Goal: Task Accomplishment & Management: Manage account settings

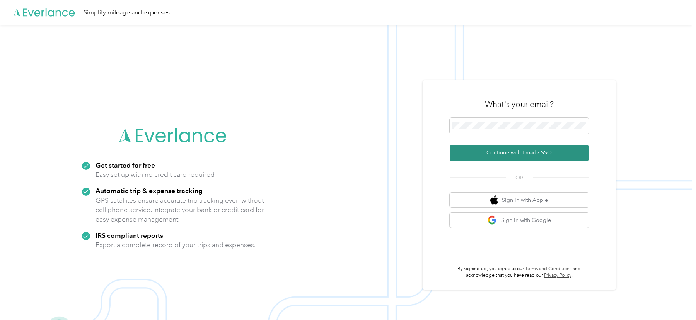
click at [471, 148] on button "Continue with Email / SSO" at bounding box center [518, 153] width 139 height 16
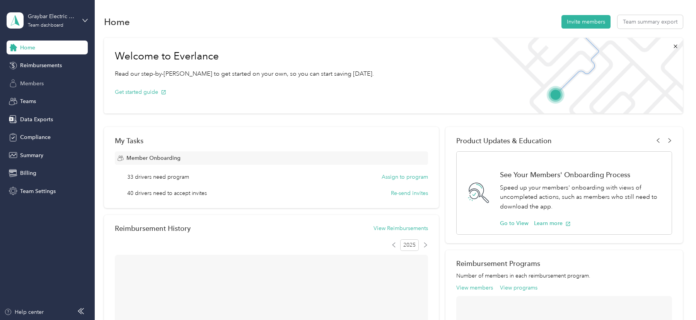
click at [33, 82] on span "Members" at bounding box center [32, 84] width 24 height 8
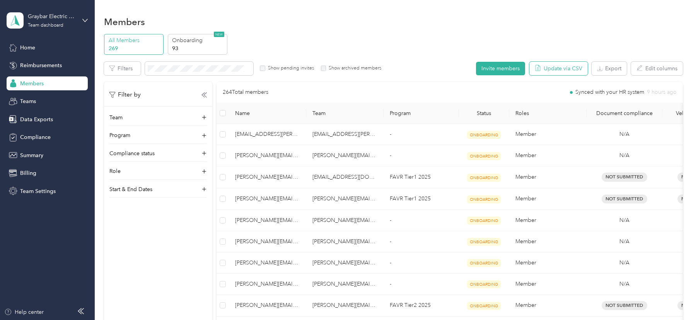
click at [570, 72] on button "Update via CSV" at bounding box center [558, 69] width 58 height 14
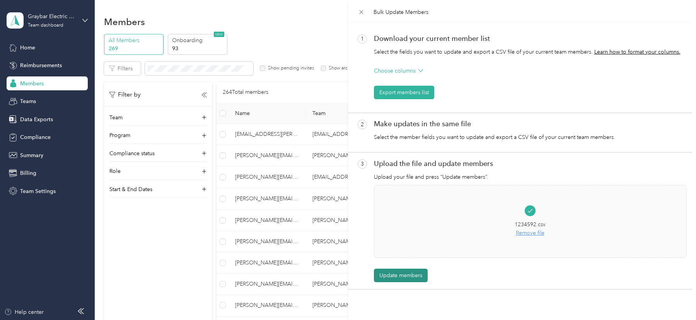
click at [412, 269] on button "Update members" at bounding box center [401, 276] width 54 height 14
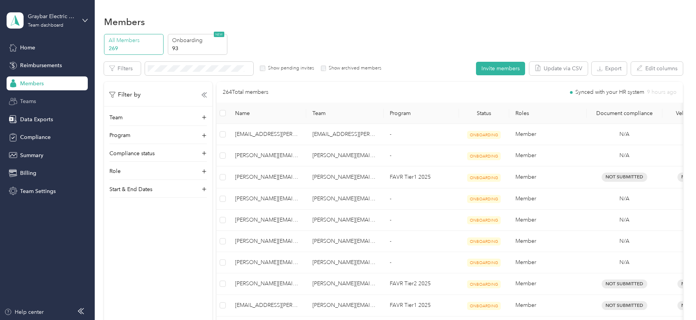
click at [35, 103] on span "Teams" at bounding box center [28, 101] width 16 height 8
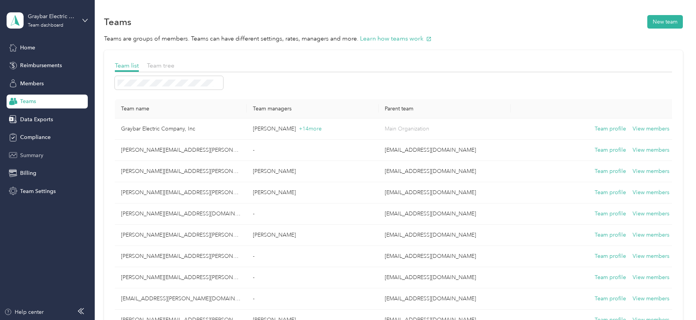
click at [39, 156] on span "Summary" at bounding box center [31, 155] width 23 height 8
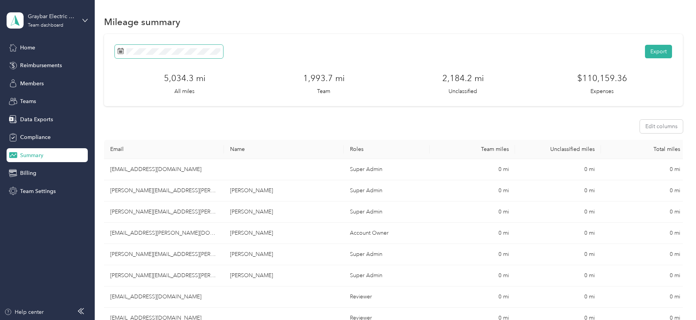
click at [179, 46] on span at bounding box center [169, 52] width 108 height 14
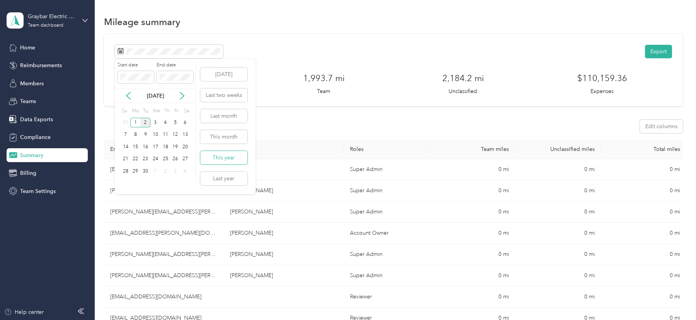
click at [230, 156] on button "This year" at bounding box center [223, 158] width 47 height 14
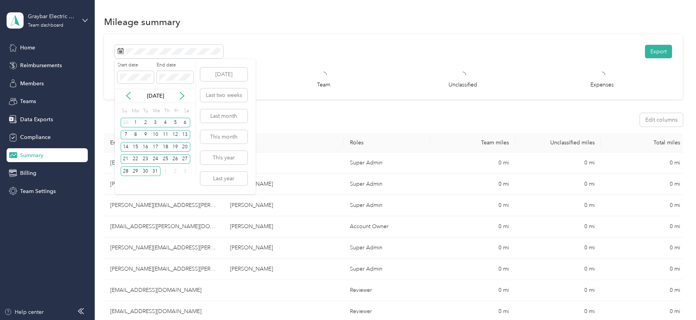
click at [124, 99] on div "[DATE]" at bounding box center [155, 96] width 81 height 8
click at [128, 98] on icon at bounding box center [128, 96] width 8 height 8
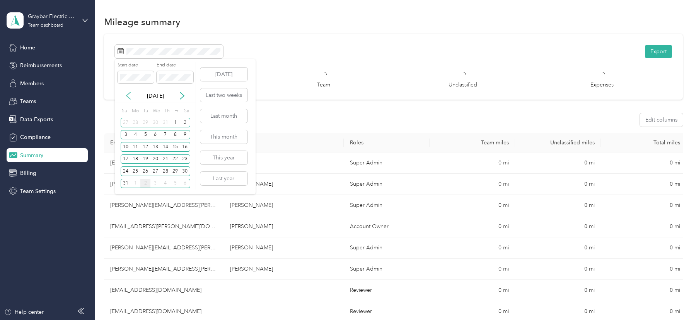
click at [128, 98] on icon at bounding box center [128, 96] width 8 height 8
click at [129, 98] on icon at bounding box center [128, 96] width 4 height 7
click at [122, 121] on div "1" at bounding box center [126, 123] width 10 height 10
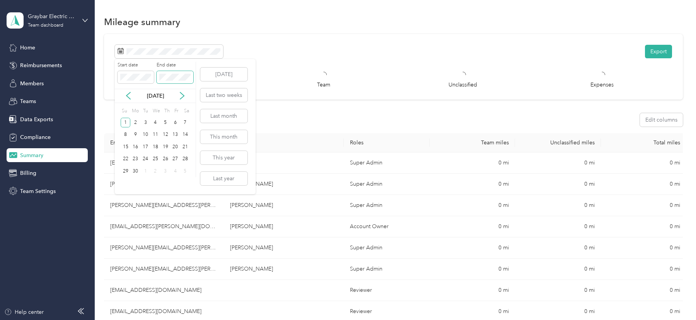
click at [178, 81] on span at bounding box center [175, 77] width 36 height 12
click at [185, 96] on icon at bounding box center [182, 96] width 8 height 8
click at [146, 121] on div "2" at bounding box center [145, 123] width 10 height 10
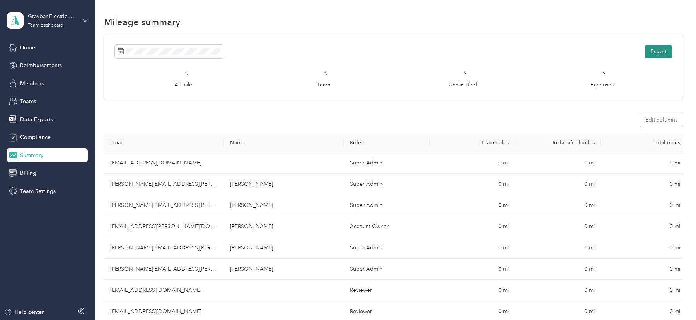
click at [667, 49] on button "Export" at bounding box center [658, 52] width 27 height 14
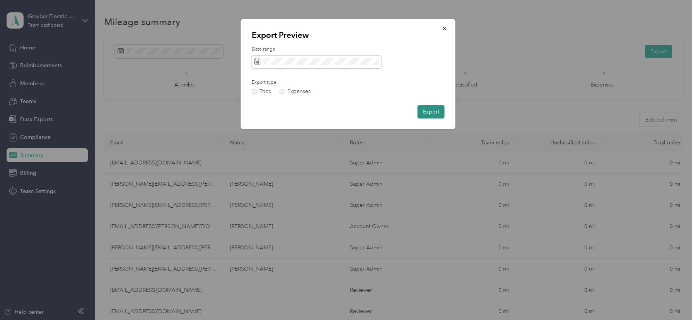
click at [427, 112] on button "Export" at bounding box center [430, 112] width 27 height 14
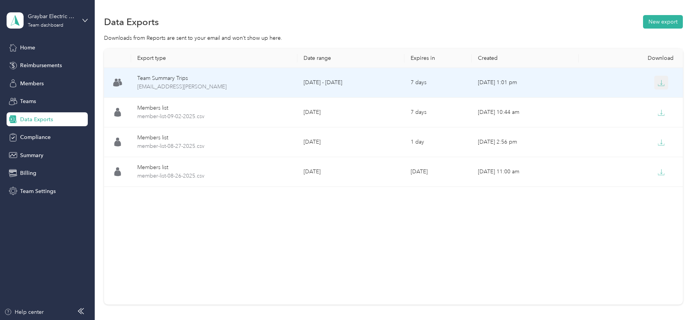
click at [662, 85] on icon "button" at bounding box center [660, 83] width 7 height 7
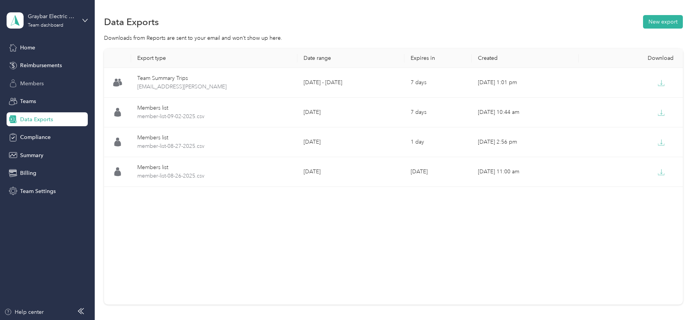
click at [35, 80] on span "Members" at bounding box center [32, 84] width 24 height 8
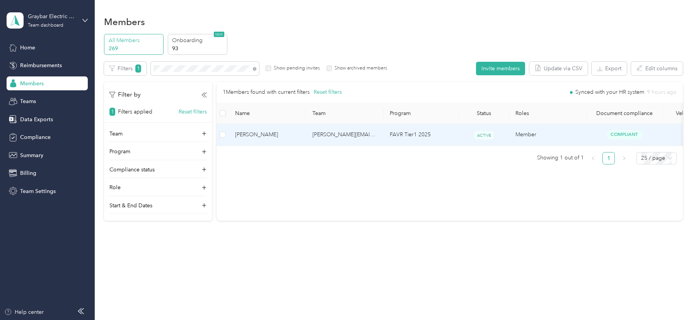
click at [351, 140] on td "[PERSON_NAME][EMAIL_ADDRESS][PERSON_NAME][DOMAIN_NAME]" at bounding box center [344, 135] width 77 height 22
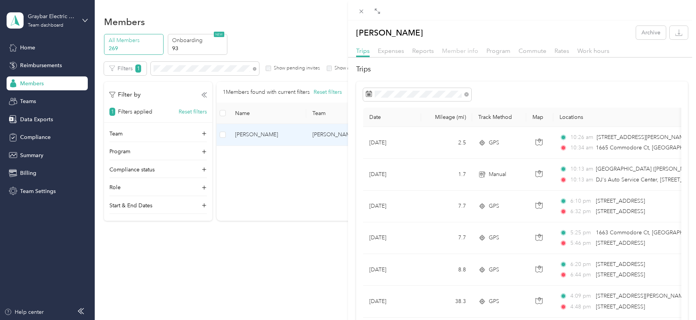
click at [463, 51] on span "Member info" at bounding box center [460, 50] width 36 height 7
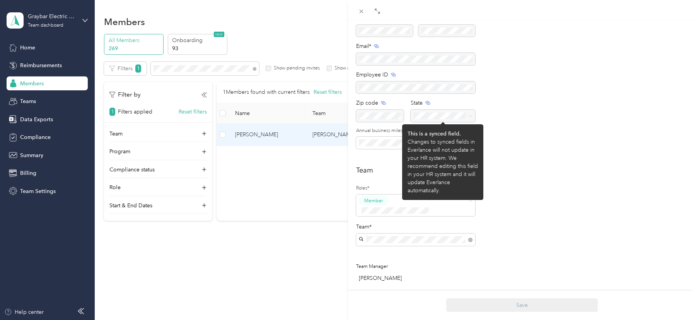
scroll to position [74, 0]
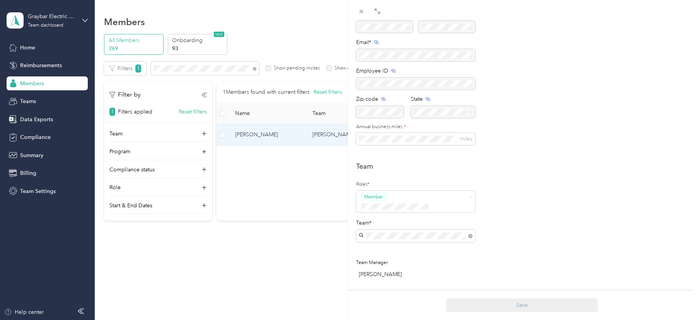
click at [38, 152] on div "[PERSON_NAME] Archive Trips Expenses Reports Member info Program Commute Rates …" at bounding box center [348, 160] width 696 height 320
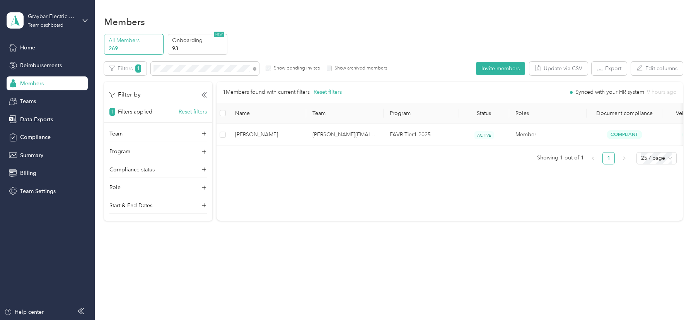
click at [36, 124] on div at bounding box center [348, 160] width 696 height 320
click at [33, 120] on span "Data Exports" at bounding box center [36, 120] width 33 height 8
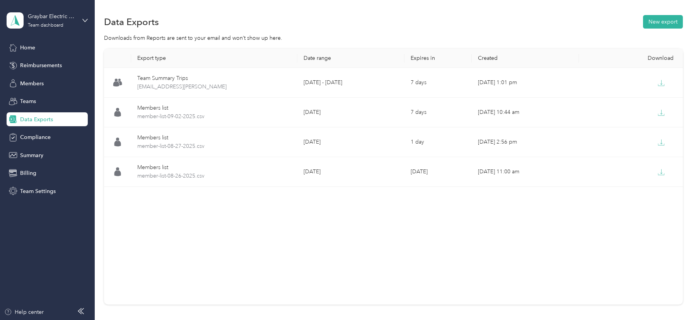
click at [678, 12] on div "Data Exports New export Downloads from Reports are sent to your email and won’t…" at bounding box center [393, 187] width 597 height 374
click at [662, 26] on button "New export" at bounding box center [663, 22] width 40 height 14
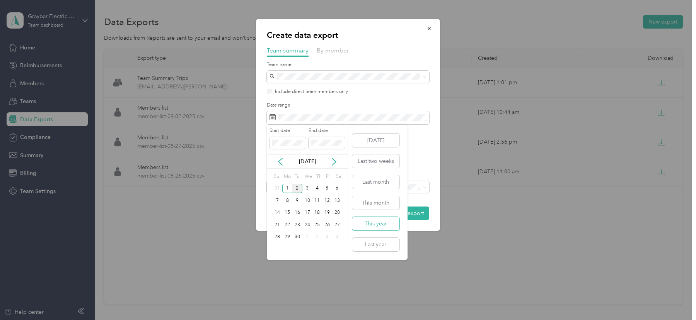
click at [369, 224] on button "This year" at bounding box center [375, 224] width 47 height 14
click at [289, 146] on span at bounding box center [287, 143] width 36 height 12
click at [326, 139] on span at bounding box center [326, 143] width 36 height 12
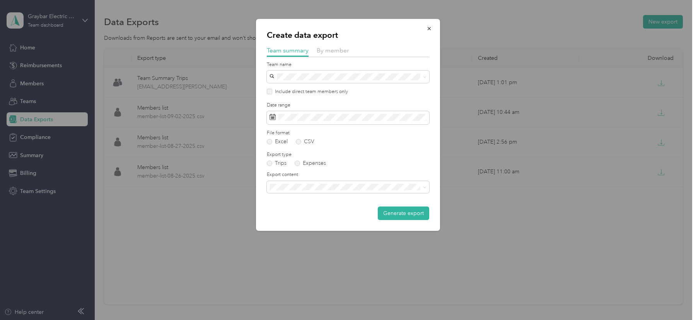
click at [429, 140] on div "Create data export Team summary By member Team name Include direct team members…" at bounding box center [348, 125] width 184 height 212
click at [399, 210] on button "Generate export" at bounding box center [403, 214] width 51 height 14
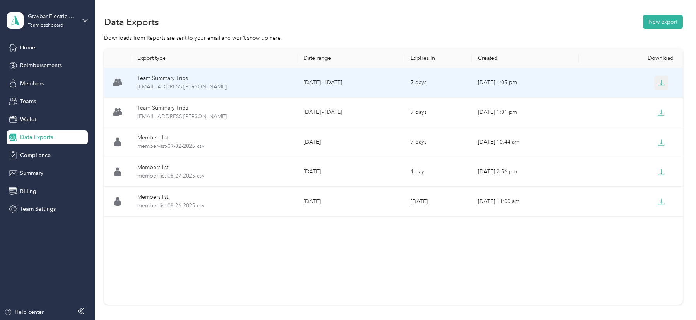
click at [655, 83] on button "button" at bounding box center [661, 83] width 14 height 14
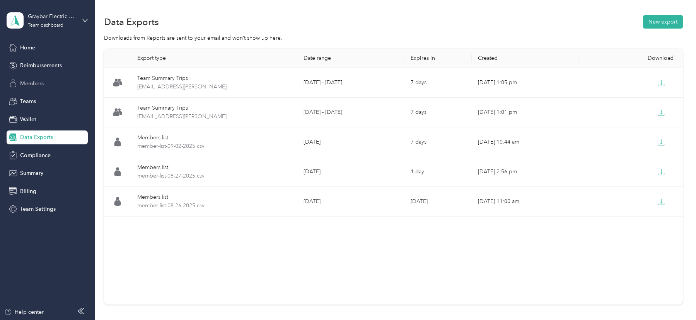
click at [50, 82] on div "Members" at bounding box center [47, 84] width 81 height 14
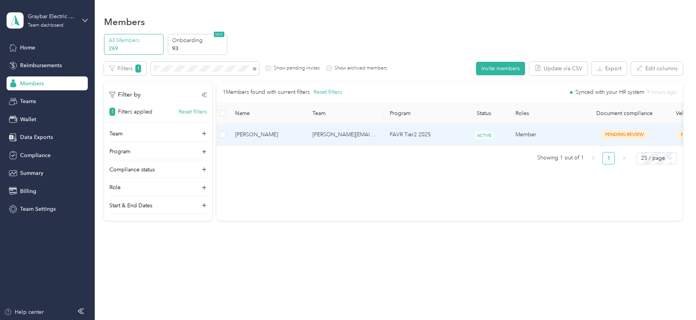
click at [333, 130] on td "[PERSON_NAME][EMAIL_ADDRESS][PERSON_NAME][DOMAIN_NAME]" at bounding box center [344, 135] width 77 height 22
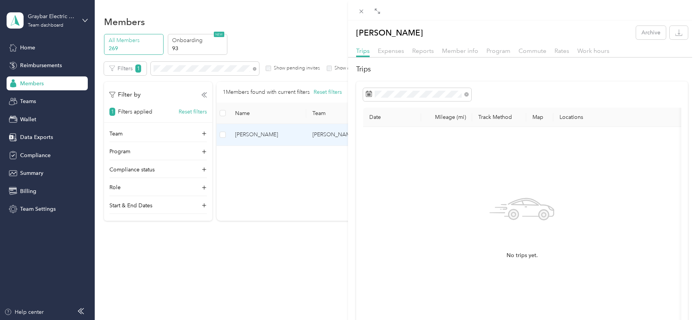
click at [189, 68] on div "Scott Hoyt Archive Trips Expenses Reports Member info Program Commute Rates Wor…" at bounding box center [348, 160] width 696 height 320
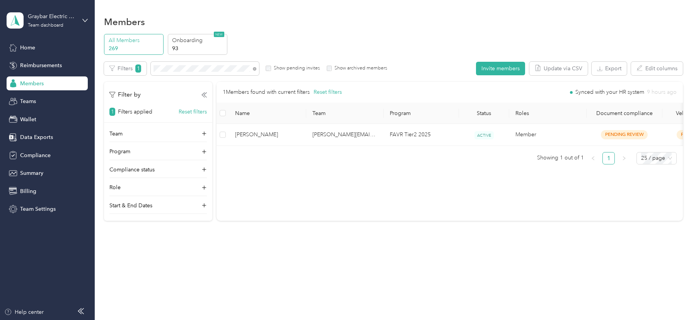
click at [182, 68] on div at bounding box center [348, 160] width 696 height 320
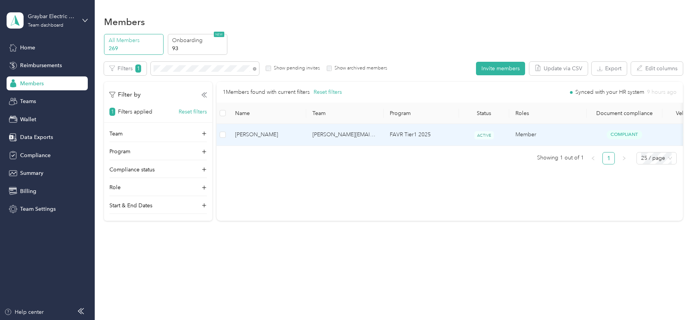
click at [325, 137] on td "[PERSON_NAME][EMAIL_ADDRESS][PERSON_NAME][DOMAIN_NAME]" at bounding box center [344, 135] width 77 height 22
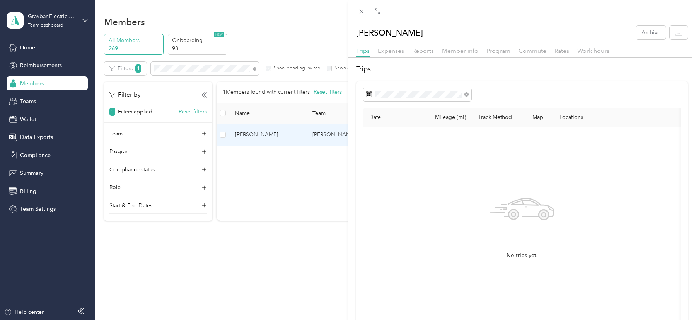
click at [66, 19] on div "Grant Ditty Archive Trips Expenses Reports Member info Program Commute Rates Wo…" at bounding box center [348, 160] width 696 height 320
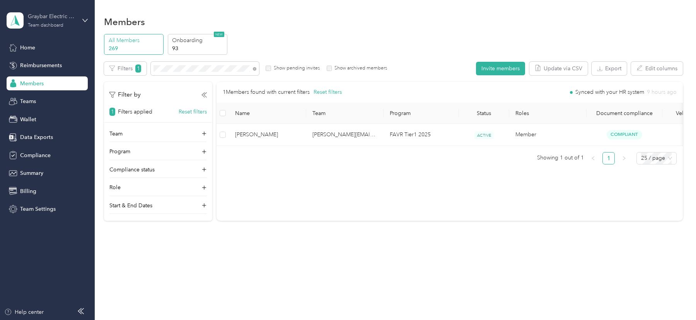
click at [56, 26] on div "Team dashboard" at bounding box center [46, 25] width 36 height 5
click at [58, 97] on div "Log out" at bounding box center [88, 99] width 152 height 14
